Goal: Information Seeking & Learning: Learn about a topic

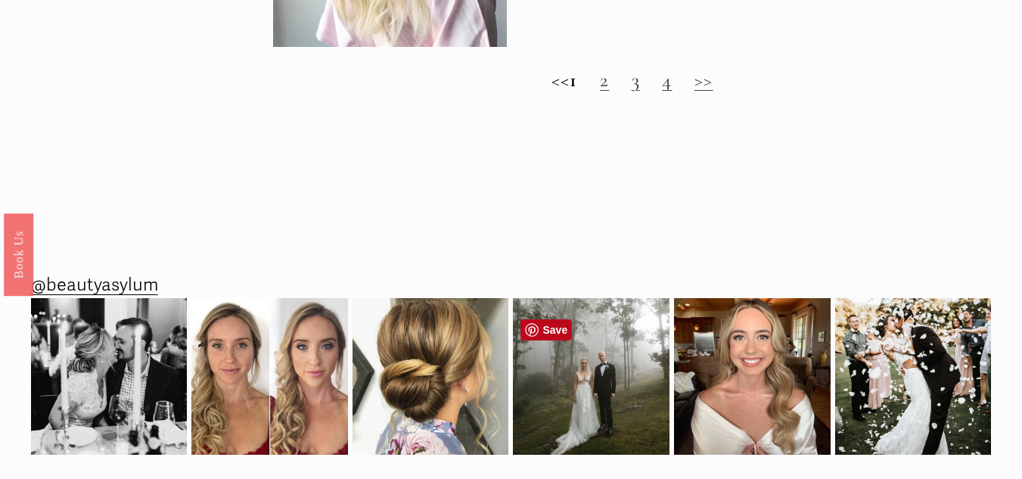
scroll to position [1585, 0]
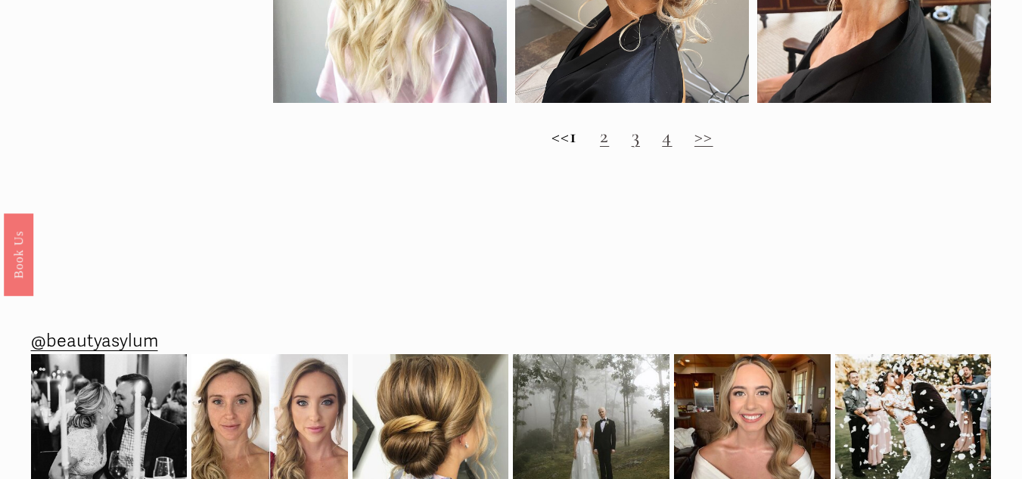
click at [713, 148] on link ">>" at bounding box center [703, 135] width 19 height 25
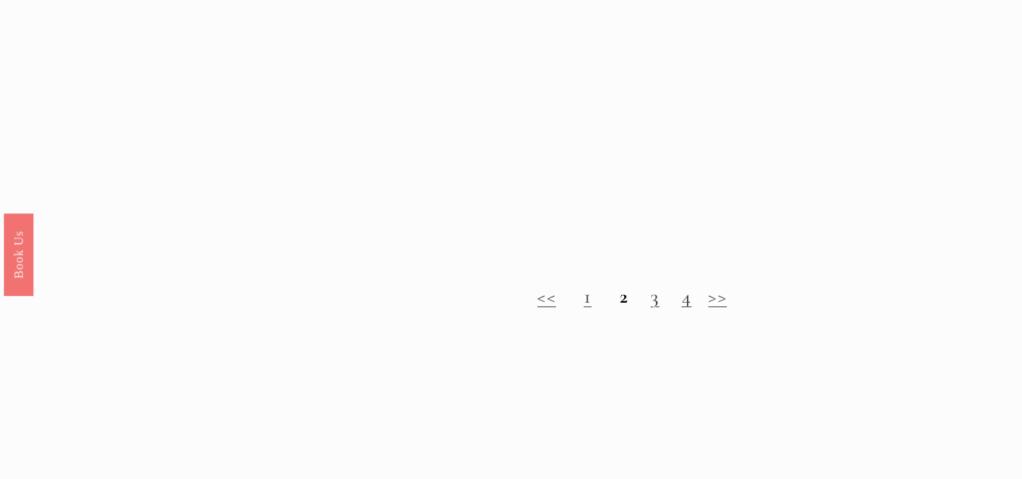
scroll to position [1437, 0]
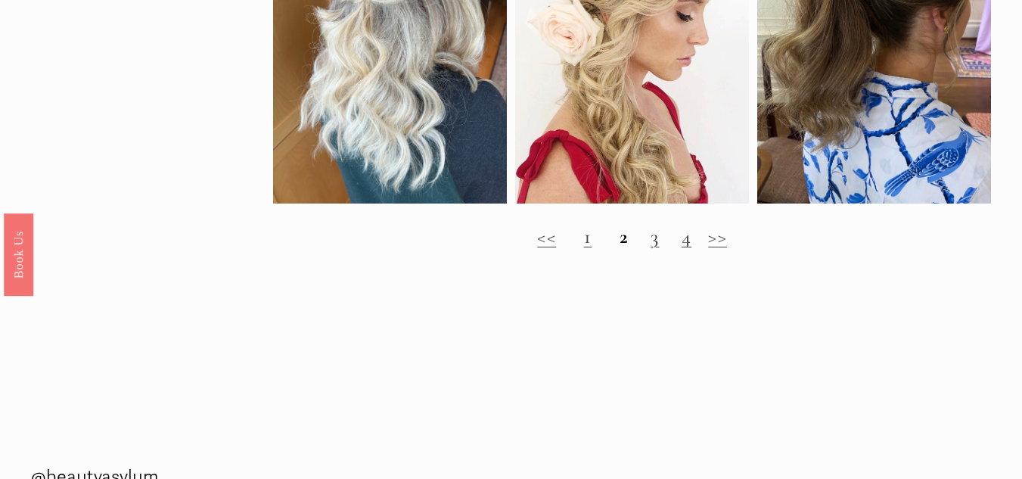
click at [717, 249] on link ">>" at bounding box center [717, 236] width 19 height 25
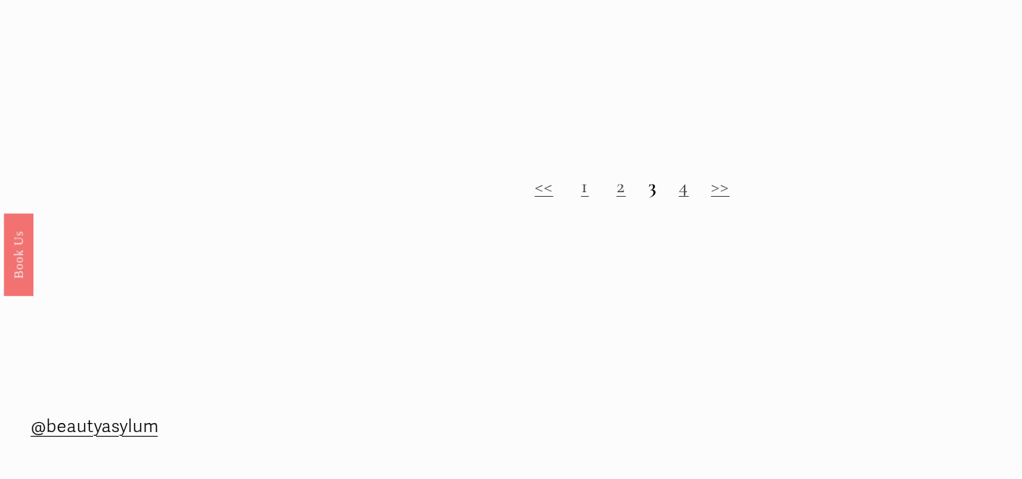
scroll to position [1513, 0]
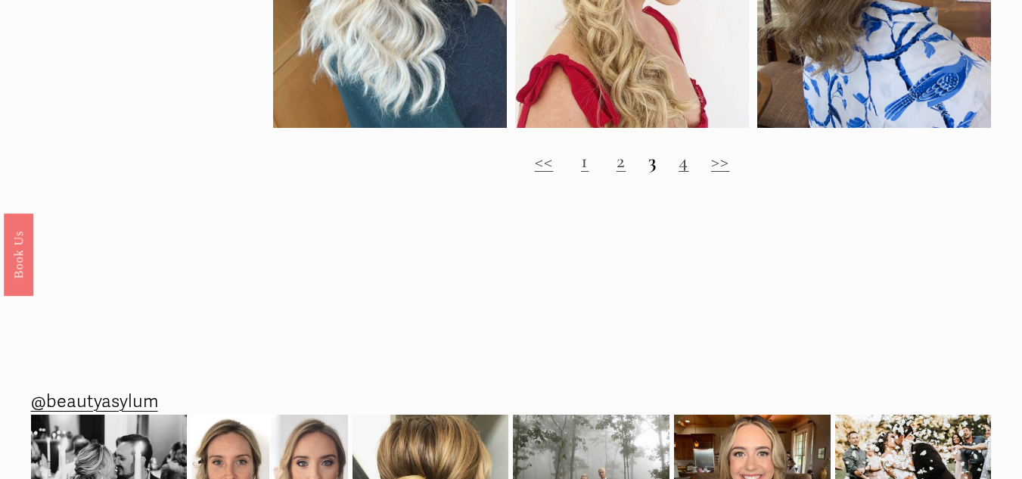
click at [716, 173] on link ">>" at bounding box center [720, 160] width 19 height 25
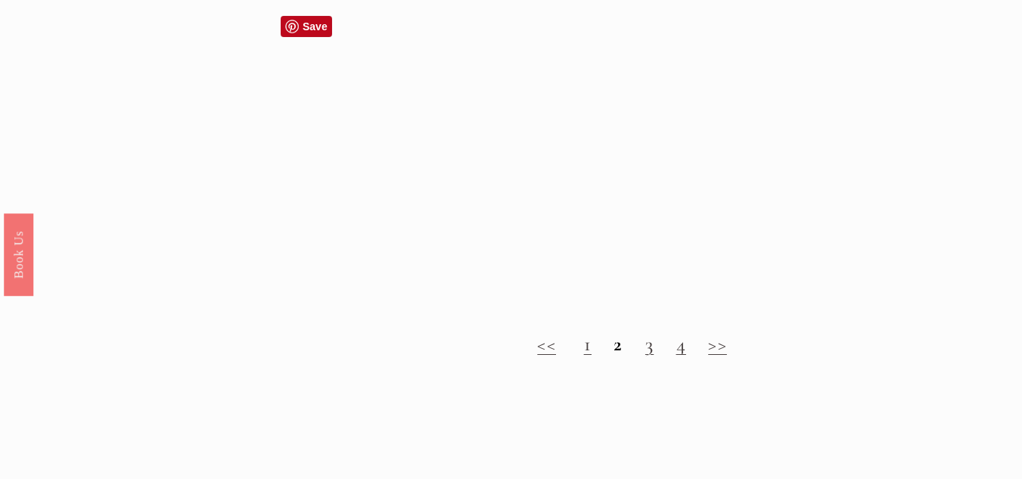
scroll to position [1362, 0]
